Goal: Task Accomplishment & Management: Manage account settings

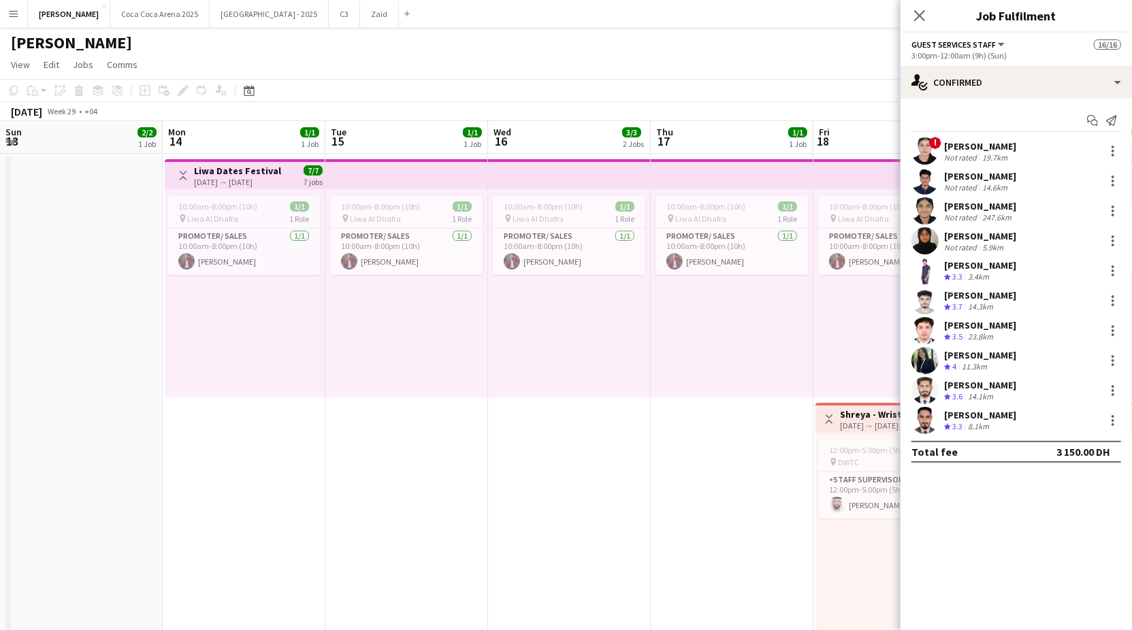
scroll to position [0, 296]
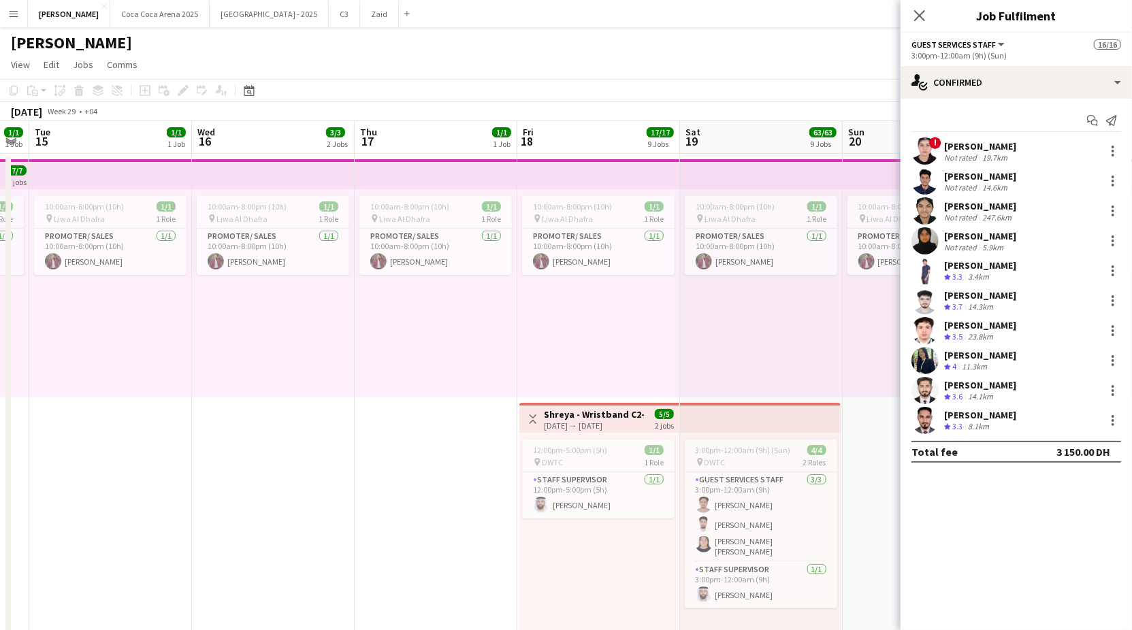
click at [706, 355] on div "10:00am-8:00pm (10h) 1/1 pin Liwa Al Dhafra 1 Role Promoter/ Sales [DATE] 10:00…" at bounding box center [761, 293] width 163 height 208
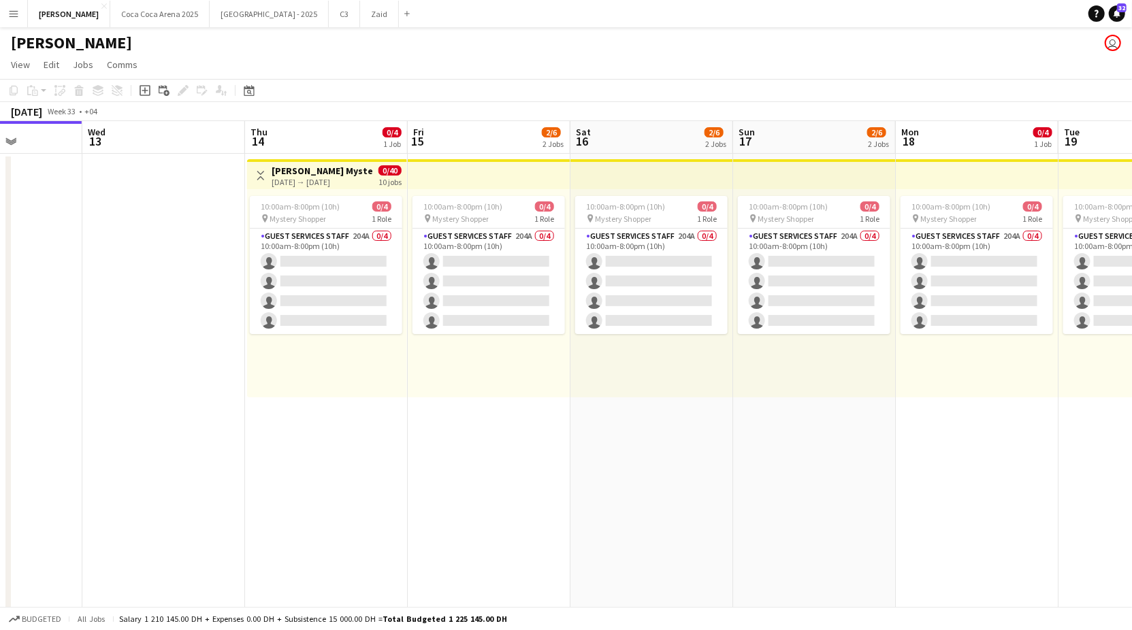
scroll to position [0, 497]
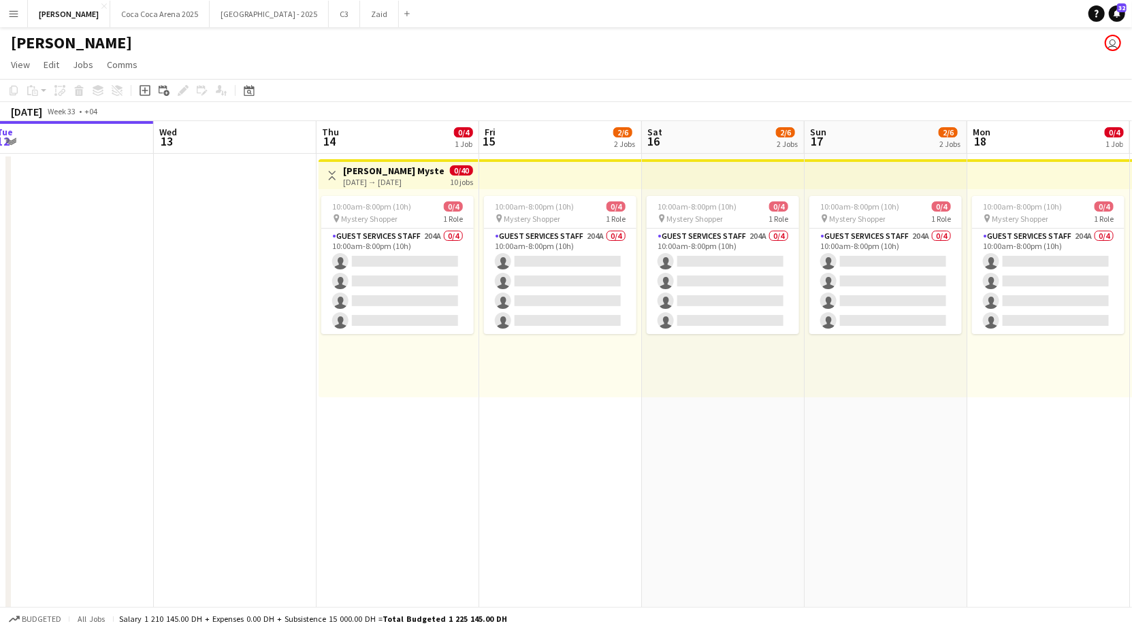
click at [367, 194] on div "10:00am-8:00pm (10h) 0/4 pin Mystery Shopper 1 Role Guest Services Staff 204A 0…" at bounding box center [399, 293] width 160 height 208
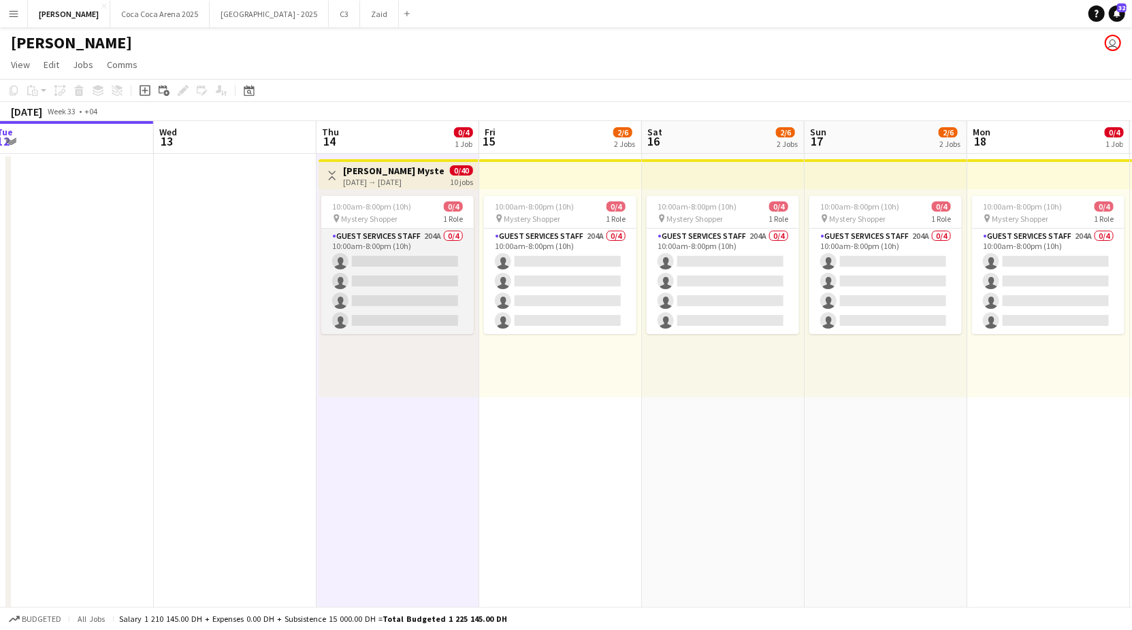
click at [368, 267] on app-card-role "Guest Services Staff 204A 0/4 10:00am-8:00pm (10h) single-neutral-actions singl…" at bounding box center [397, 281] width 152 height 105
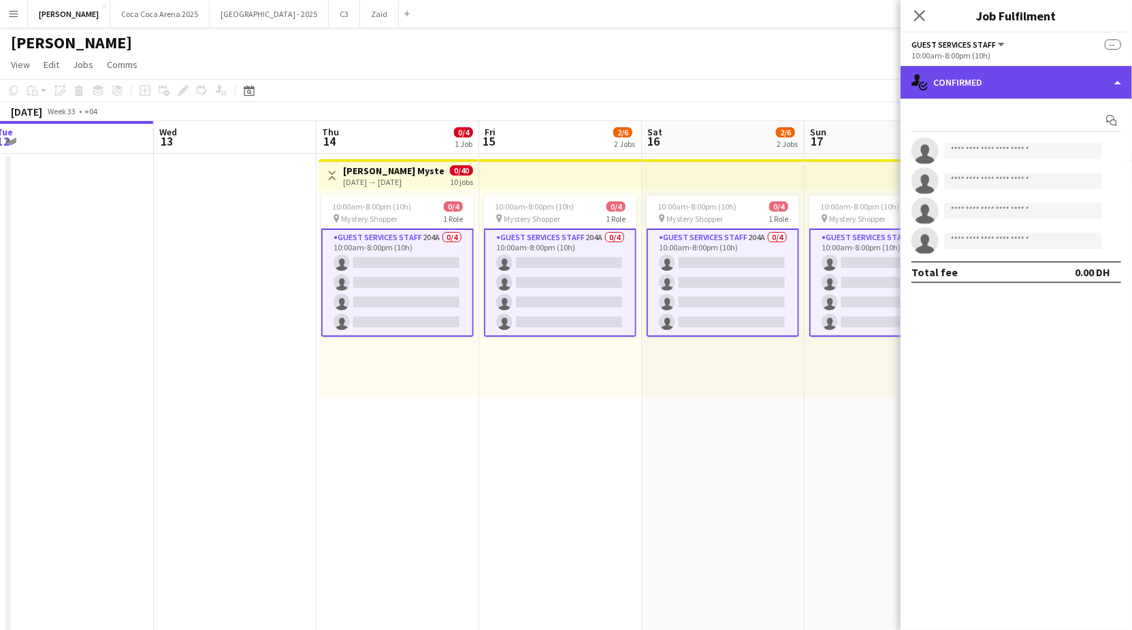
click at [953, 86] on div "single-neutral-actions-check-2 Confirmed" at bounding box center [1015, 82] width 231 height 33
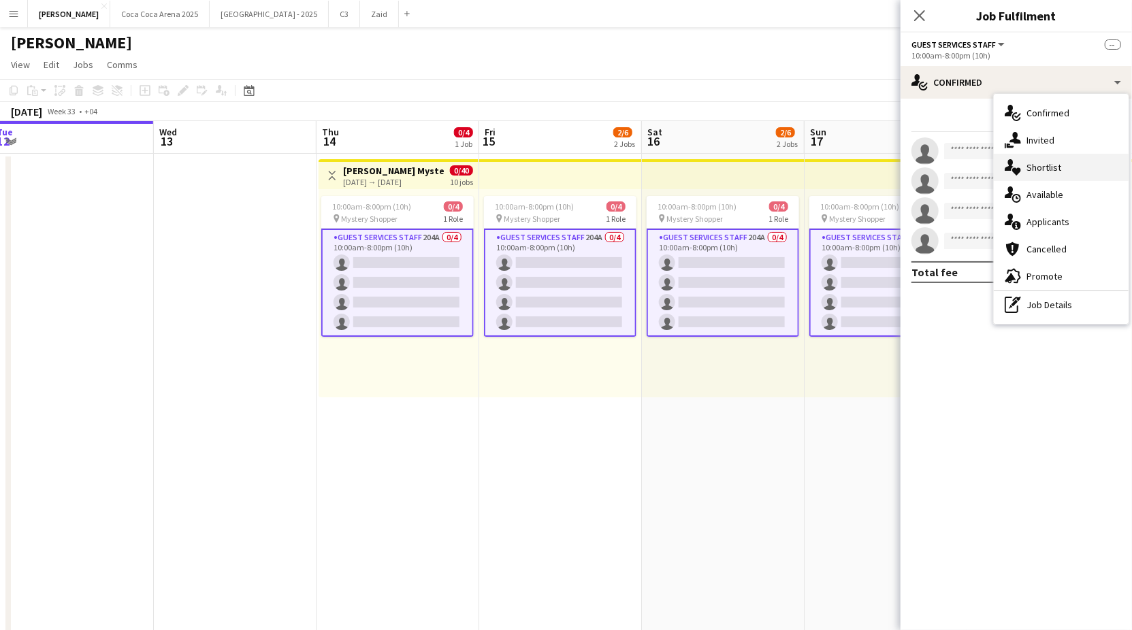
click at [1038, 174] on div "single-neutral-actions-heart Shortlist" at bounding box center [1061, 167] width 135 height 27
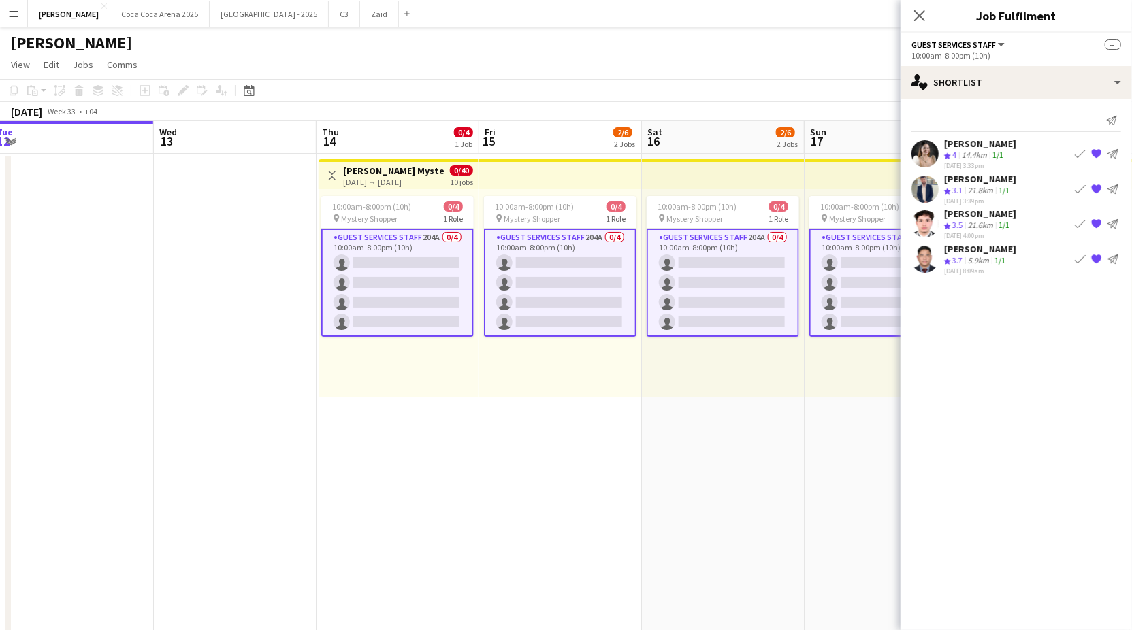
click at [398, 262] on app-card-role "Guest Services Staff 204A 0/4 10:00am-8:00pm (10h) single-neutral-actions singl…" at bounding box center [397, 283] width 152 height 108
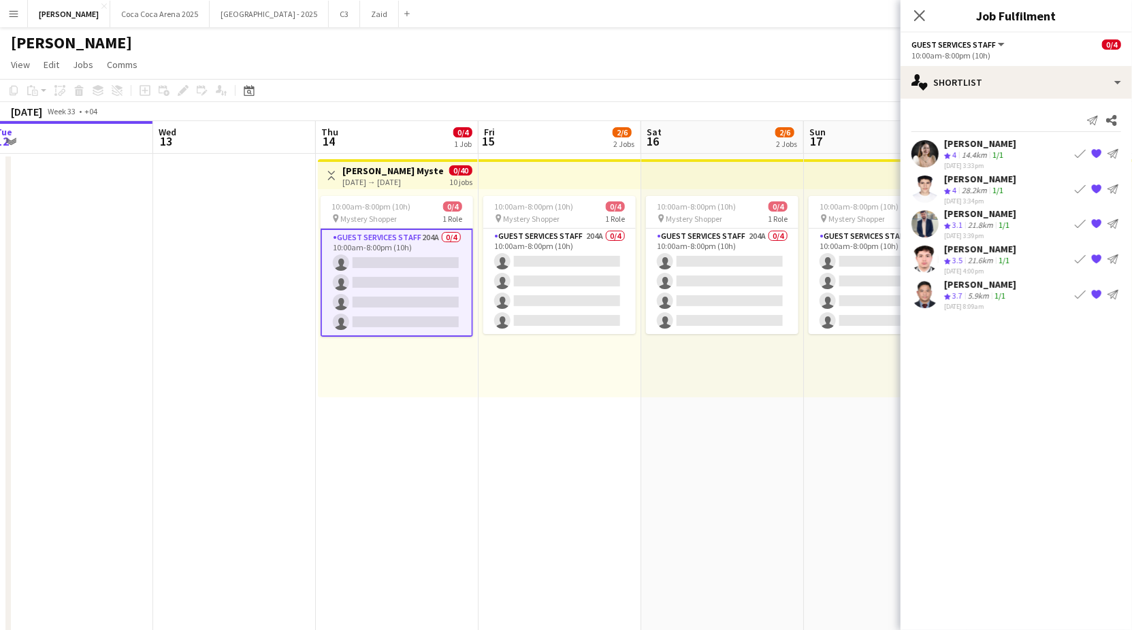
click at [999, 180] on div "[PERSON_NAME]" at bounding box center [980, 179] width 72 height 12
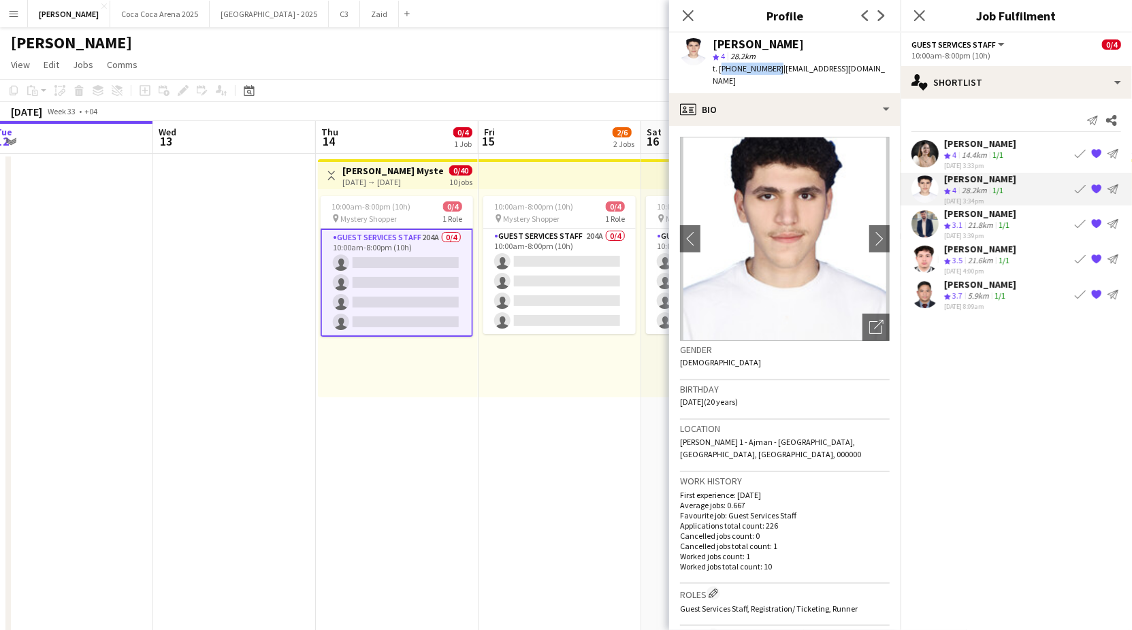
drag, startPoint x: 771, startPoint y: 68, endPoint x: 719, endPoint y: 69, distance: 52.4
click at [719, 69] on span "t. [PHONE_NUMBER]" at bounding box center [748, 68] width 71 height 10
copy span "[PHONE_NUMBER]"
